Goal: Task Accomplishment & Management: Use online tool/utility

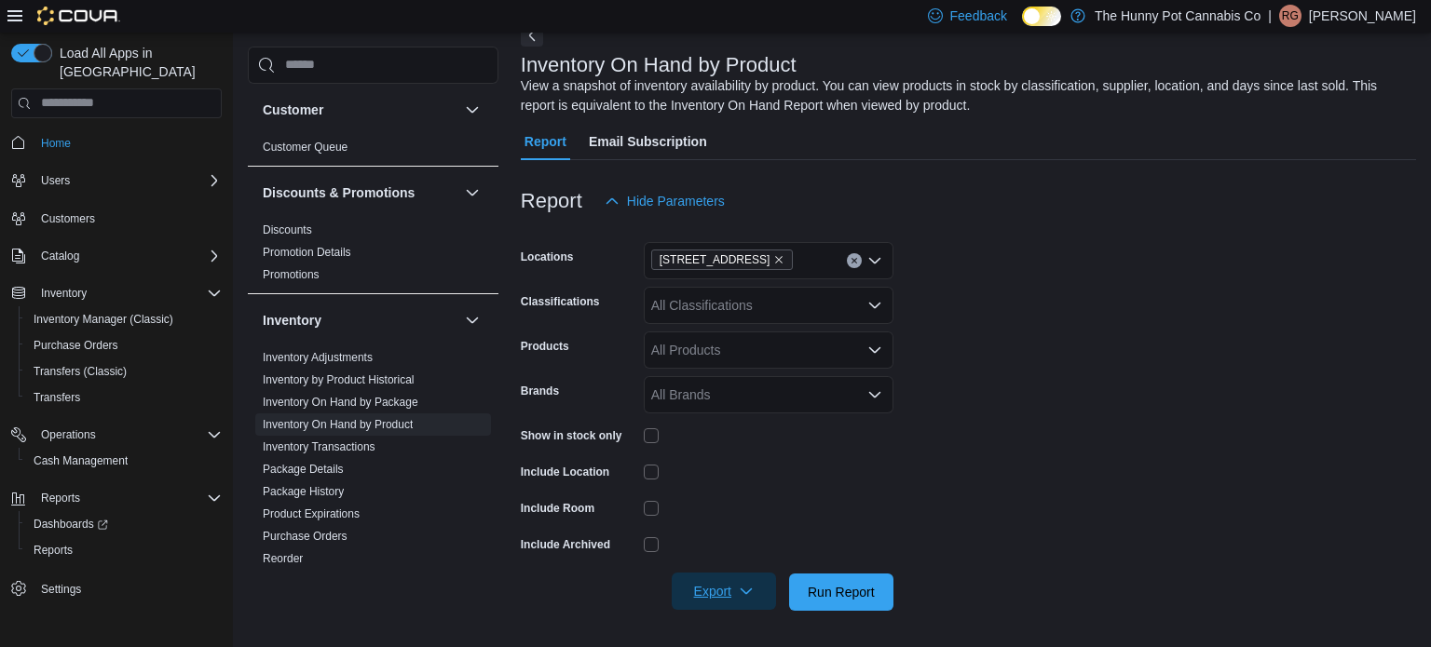
scroll to position [99, 0]
click at [726, 583] on span "Export" at bounding box center [724, 591] width 82 height 37
click at [724, 470] on span "Export to Excel" at bounding box center [727, 477] width 84 height 15
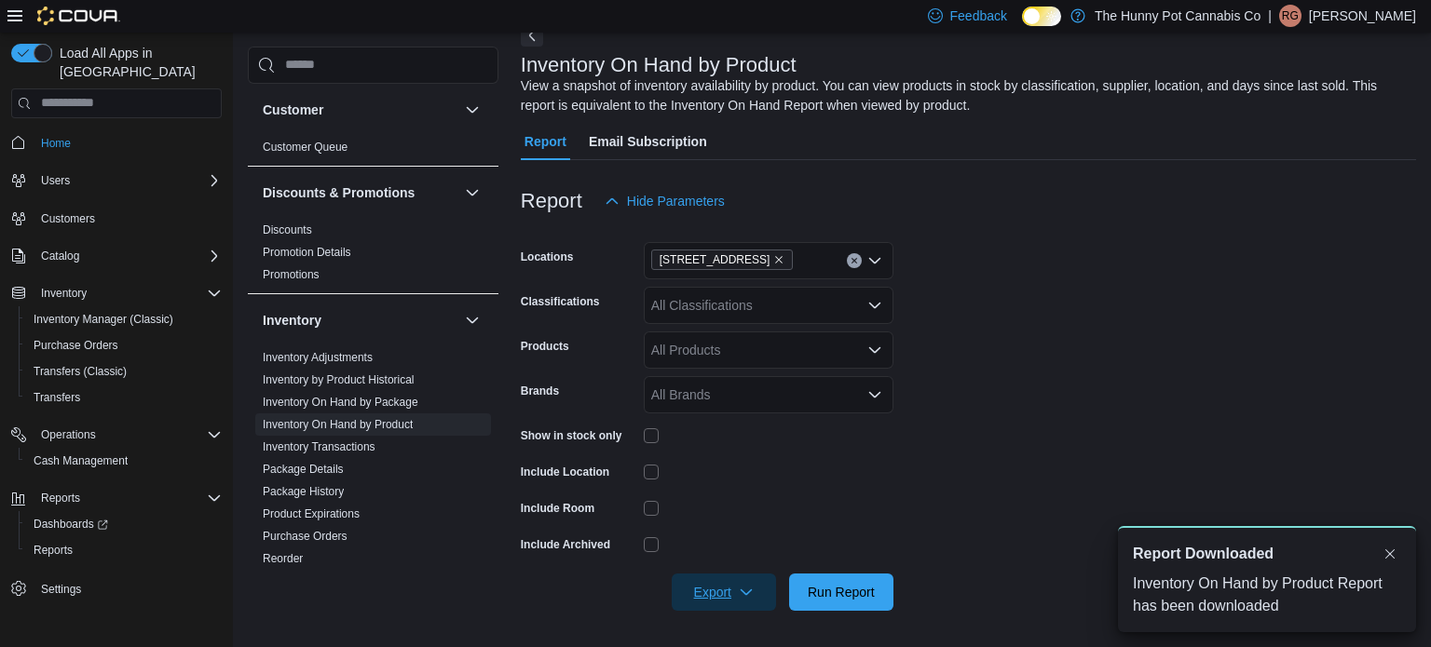
scroll to position [0, 0]
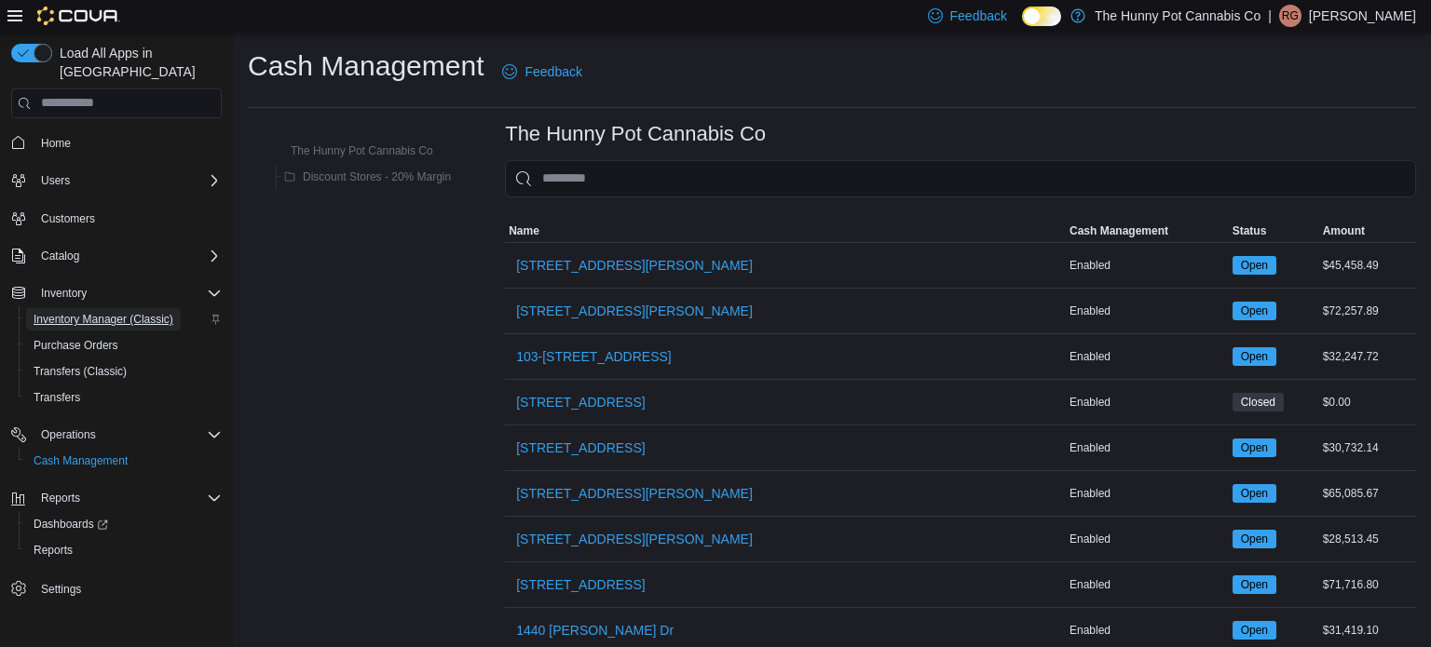
click at [129, 312] on span "Inventory Manager (Classic)" at bounding box center [104, 319] width 140 height 15
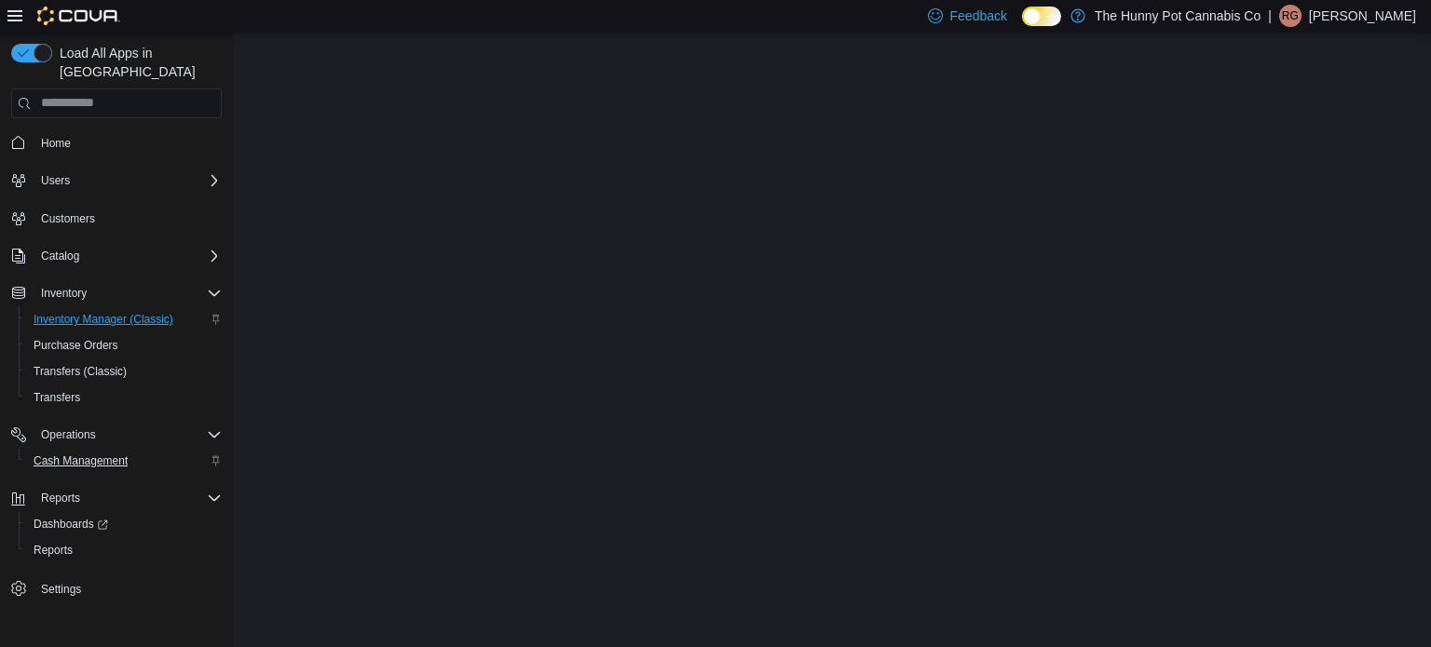
click at [105, 454] on span "Cash Management" at bounding box center [81, 461] width 94 height 15
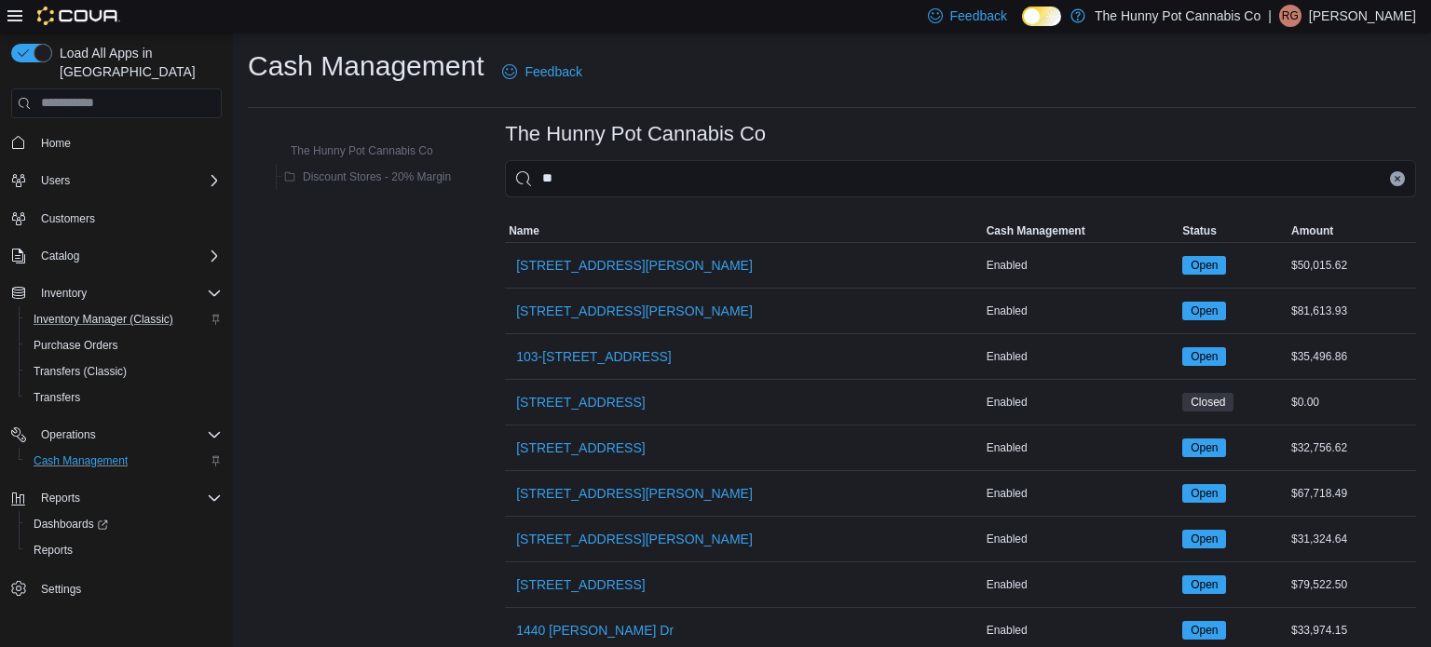
type input "***"
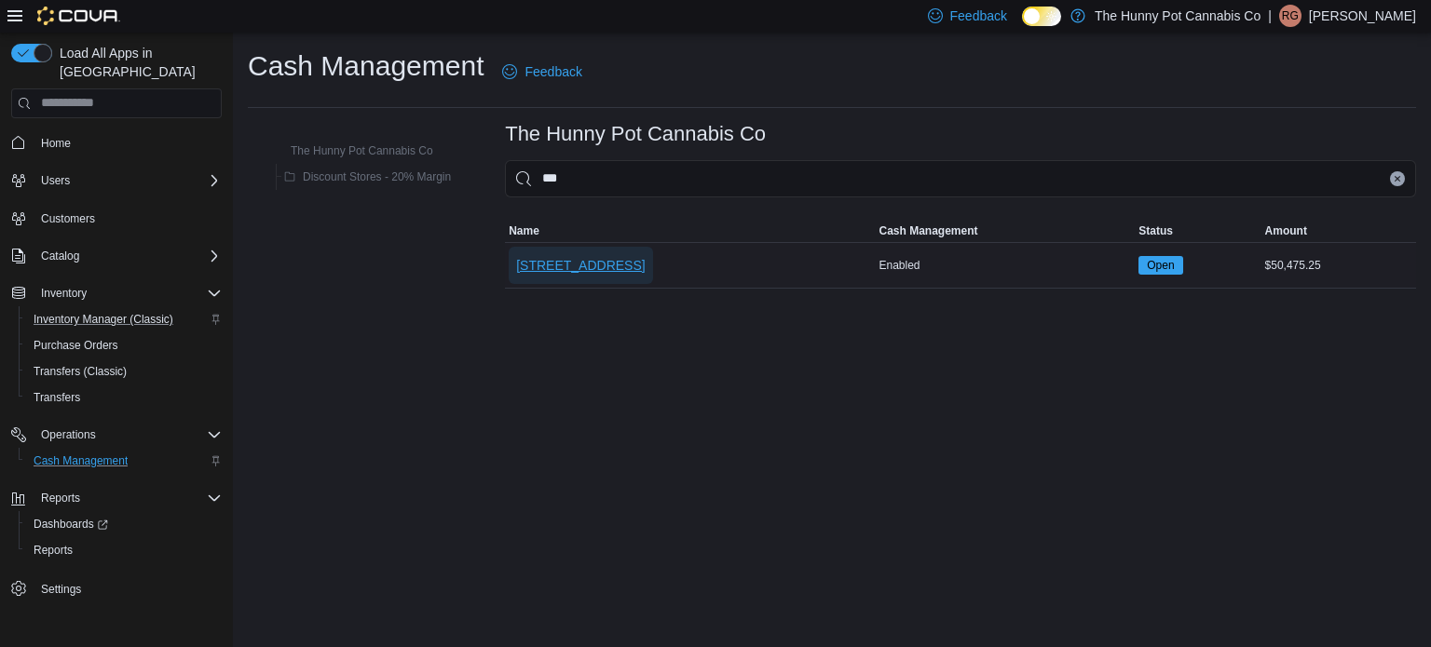
click at [606, 254] on span "[STREET_ADDRESS]" at bounding box center [580, 265] width 129 height 37
